Goal: Information Seeking & Learning: Learn about a topic

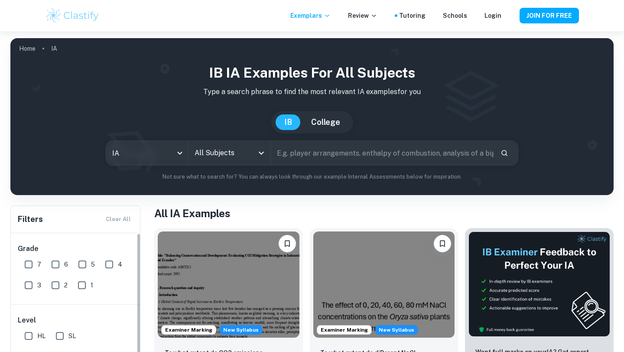
click at [28, 327] on input "HL" at bounding box center [28, 335] width 17 height 17
checkbox input "true"
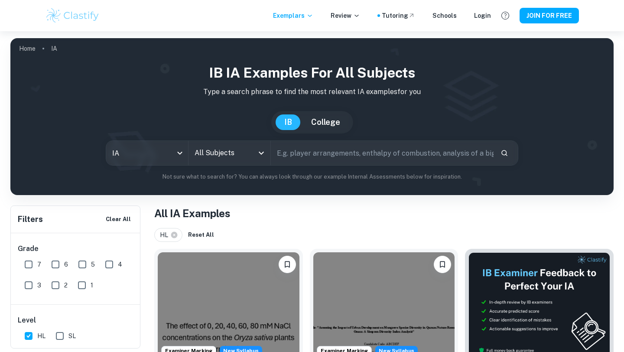
click at [294, 160] on input "text" at bounding box center [382, 153] width 223 height 24
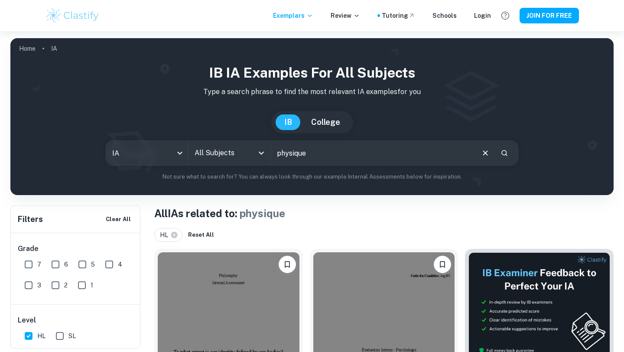
click at [333, 146] on input "physique" at bounding box center [372, 153] width 203 height 24
click at [321, 157] on input "physique" at bounding box center [372, 153] width 203 height 24
type input "physics"
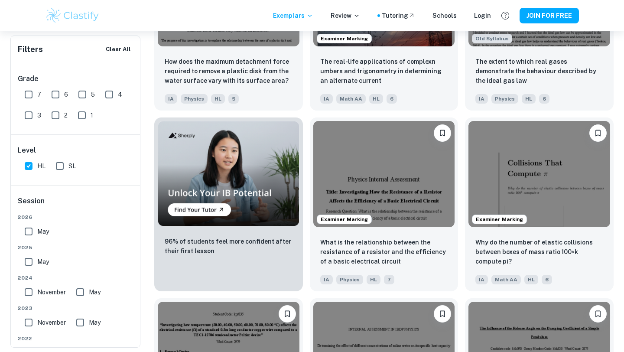
scroll to position [501, 0]
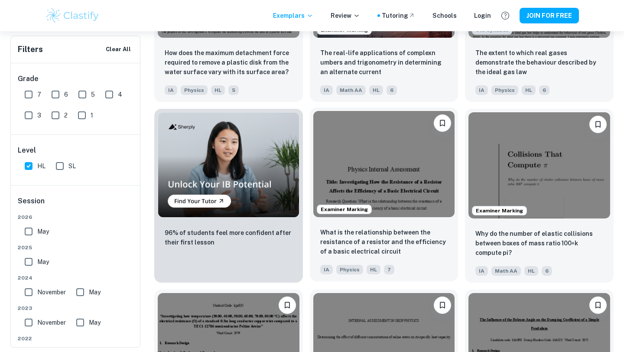
click at [397, 157] on img at bounding box center [384, 164] width 142 height 106
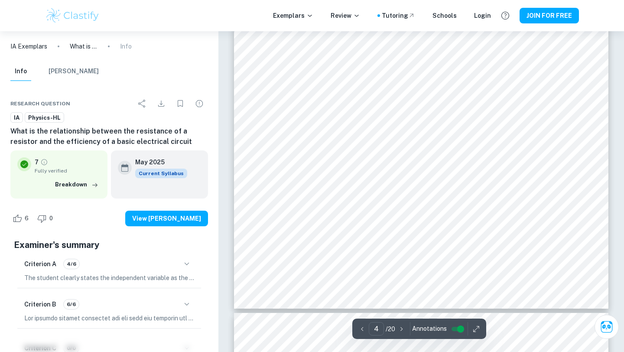
scroll to position [1801, 0]
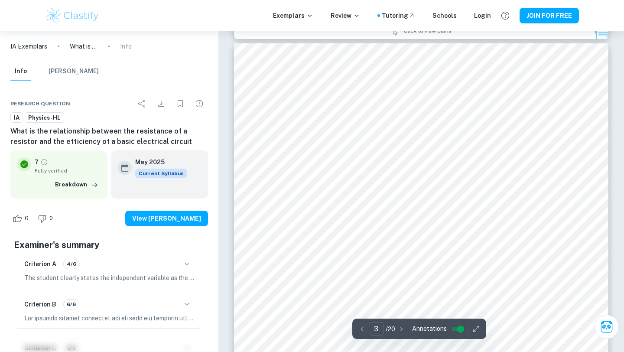
type input "2"
